Goal: Register for event/course

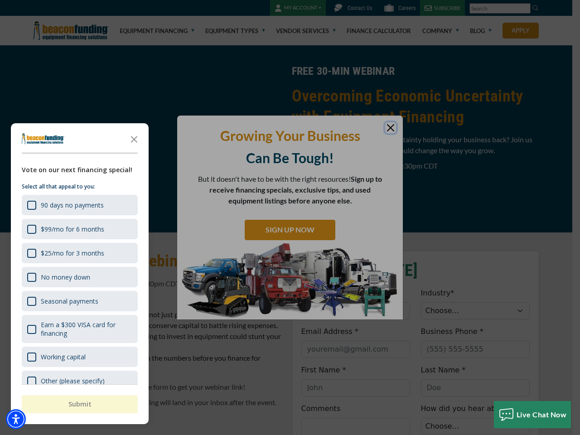
click at [290, 218] on div "button" at bounding box center [290, 217] width 580 height 435
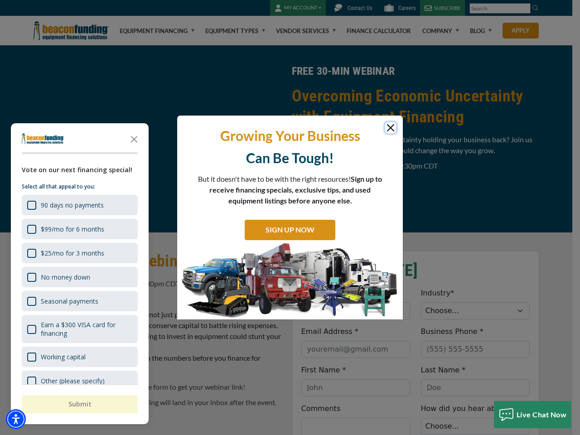
click at [16, 419] on img "Accessibility Menu" at bounding box center [16, 419] width 20 height 20
click at [290, 218] on body "Skip to main content Enable accessibility for low vision Open the accessibility…" at bounding box center [290, 217] width 580 height 435
click at [134, 139] on body "Skip to main content Enable accessibility for low vision Open the accessibility…" at bounding box center [290, 217] width 580 height 435
click at [79, 205] on body "Skip to main content Enable accessibility for low vision Open the accessibility…" at bounding box center [290, 217] width 580 height 435
click at [79, 229] on body "Skip to main content Enable accessibility for low vision Open the accessibility…" at bounding box center [290, 217] width 580 height 435
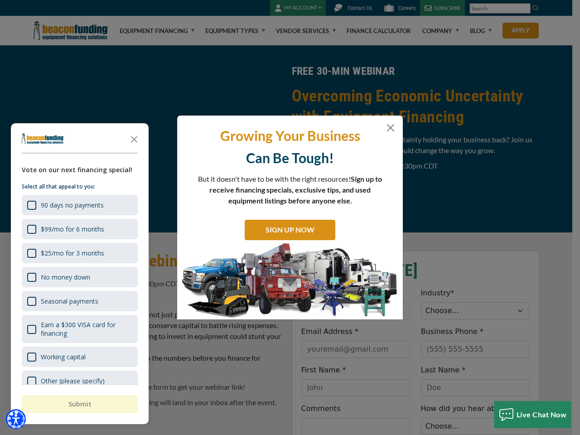
click at [79, 253] on body "Skip to main content Enable accessibility for low vision Open the accessibility…" at bounding box center [290, 217] width 580 height 435
click at [79, 277] on body "Skip to main content Enable accessibility for low vision Open the accessibility…" at bounding box center [290, 217] width 580 height 435
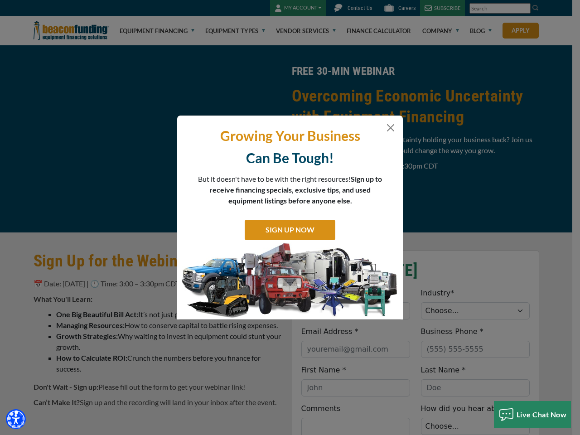
click at [79, 301] on body "Skip to main content Enable accessibility for low vision Open the accessibility…" at bounding box center [290, 217] width 580 height 435
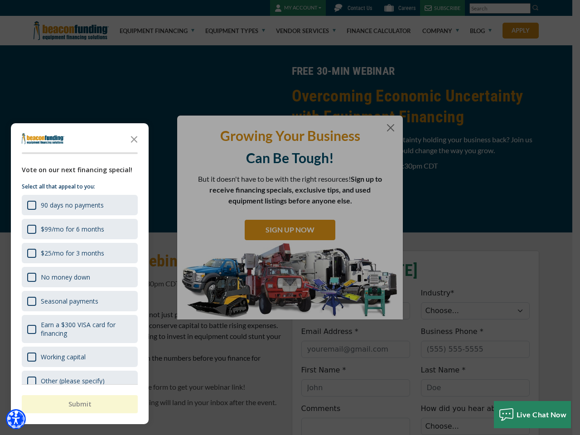
click at [79, 329] on body "Skip to main content Enable accessibility for low vision Open the accessibility…" at bounding box center [290, 217] width 580 height 435
